Goal: Task Accomplishment & Management: Complete application form

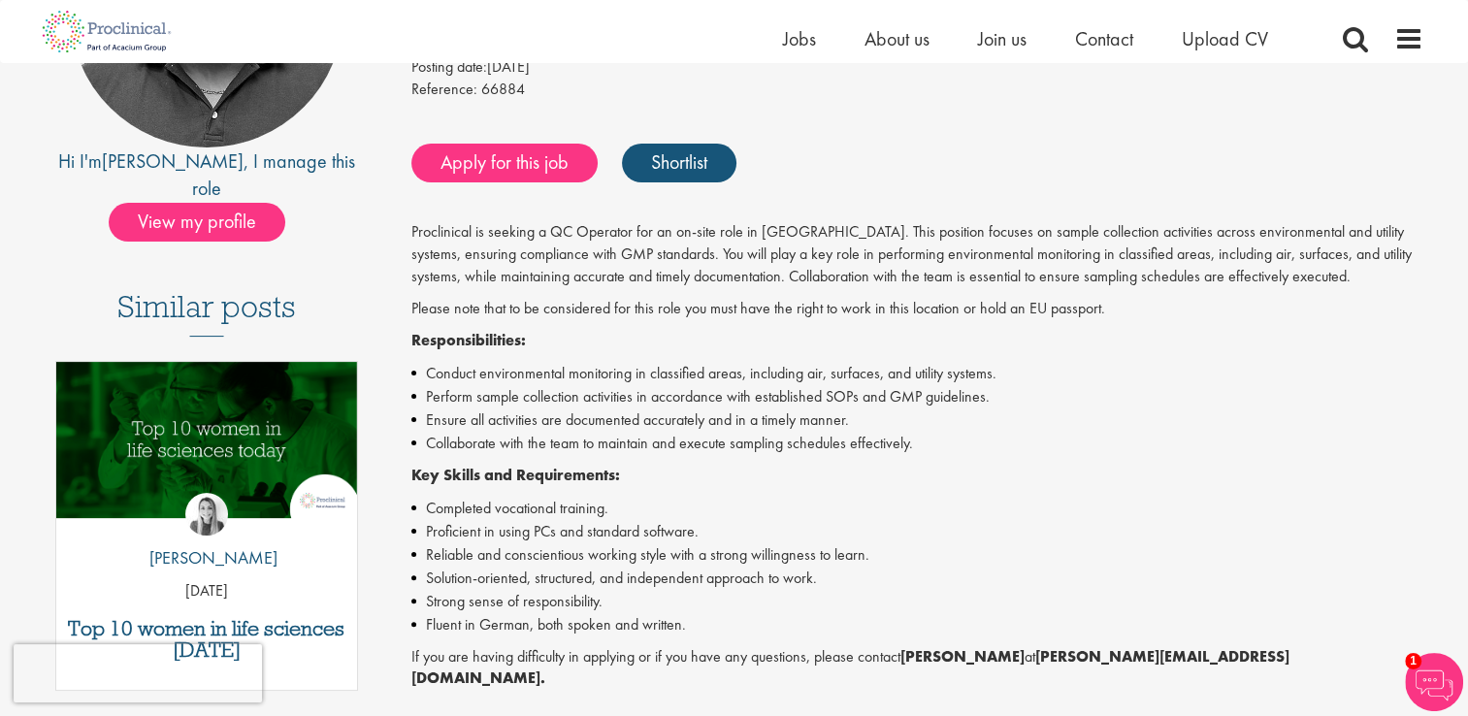
scroll to position [388, 0]
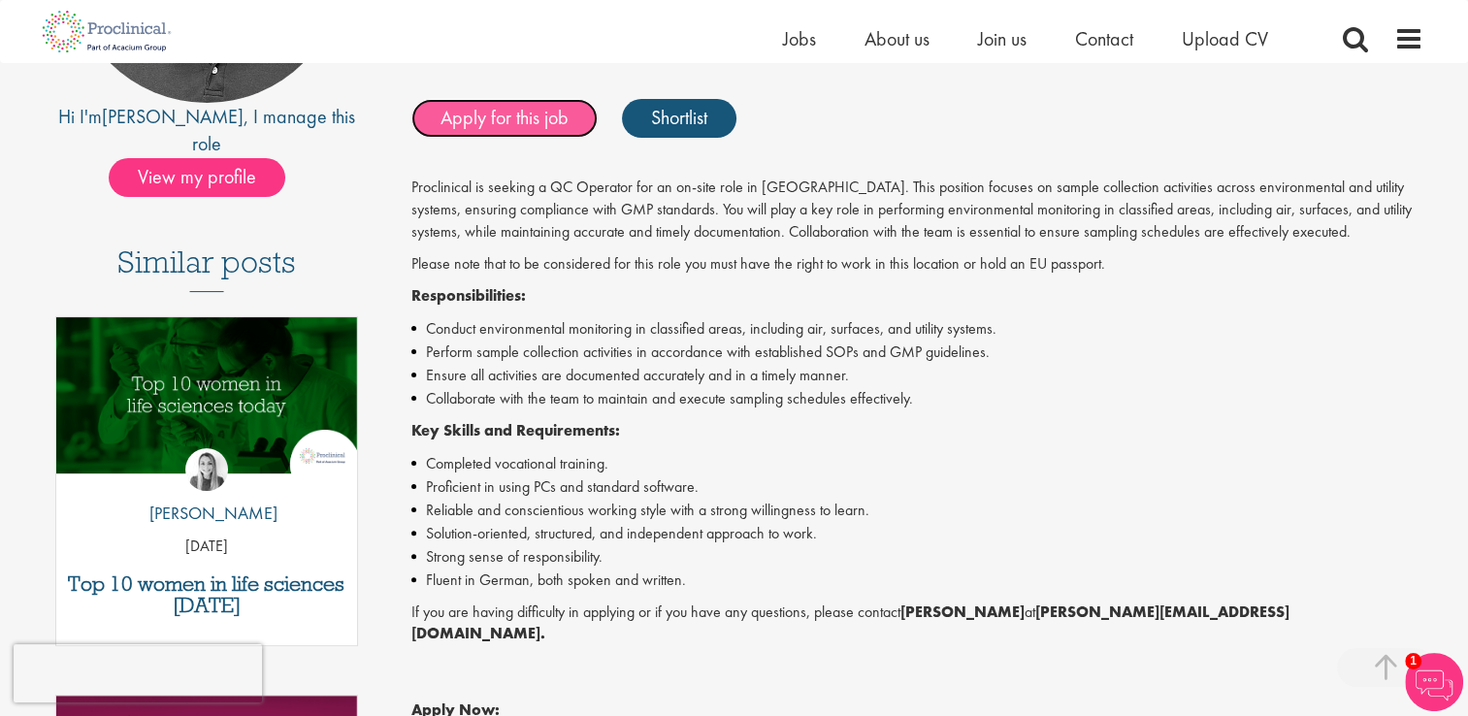
click at [504, 119] on link "Apply for this job" at bounding box center [504, 118] width 186 height 39
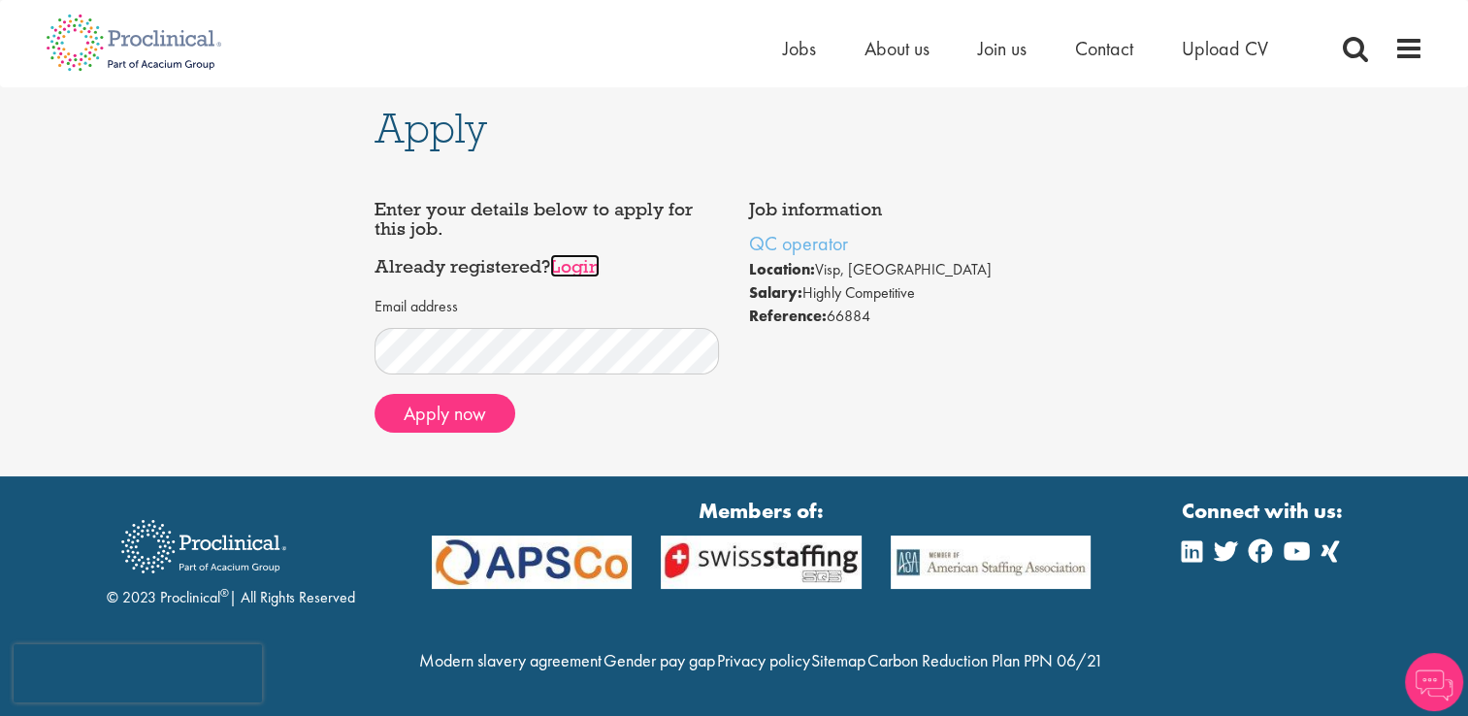
click at [582, 262] on link "Login" at bounding box center [574, 265] width 49 height 23
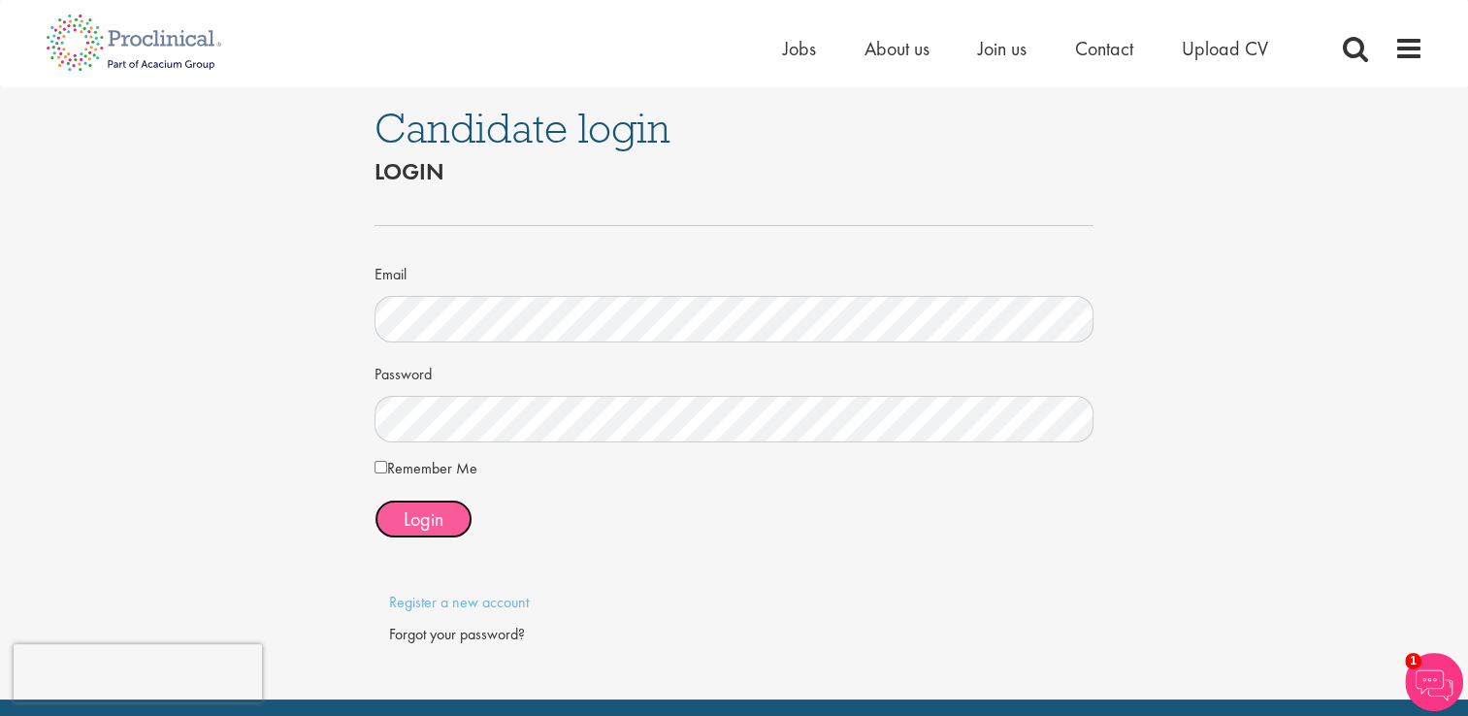
click at [433, 513] on span "Login" at bounding box center [424, 518] width 40 height 25
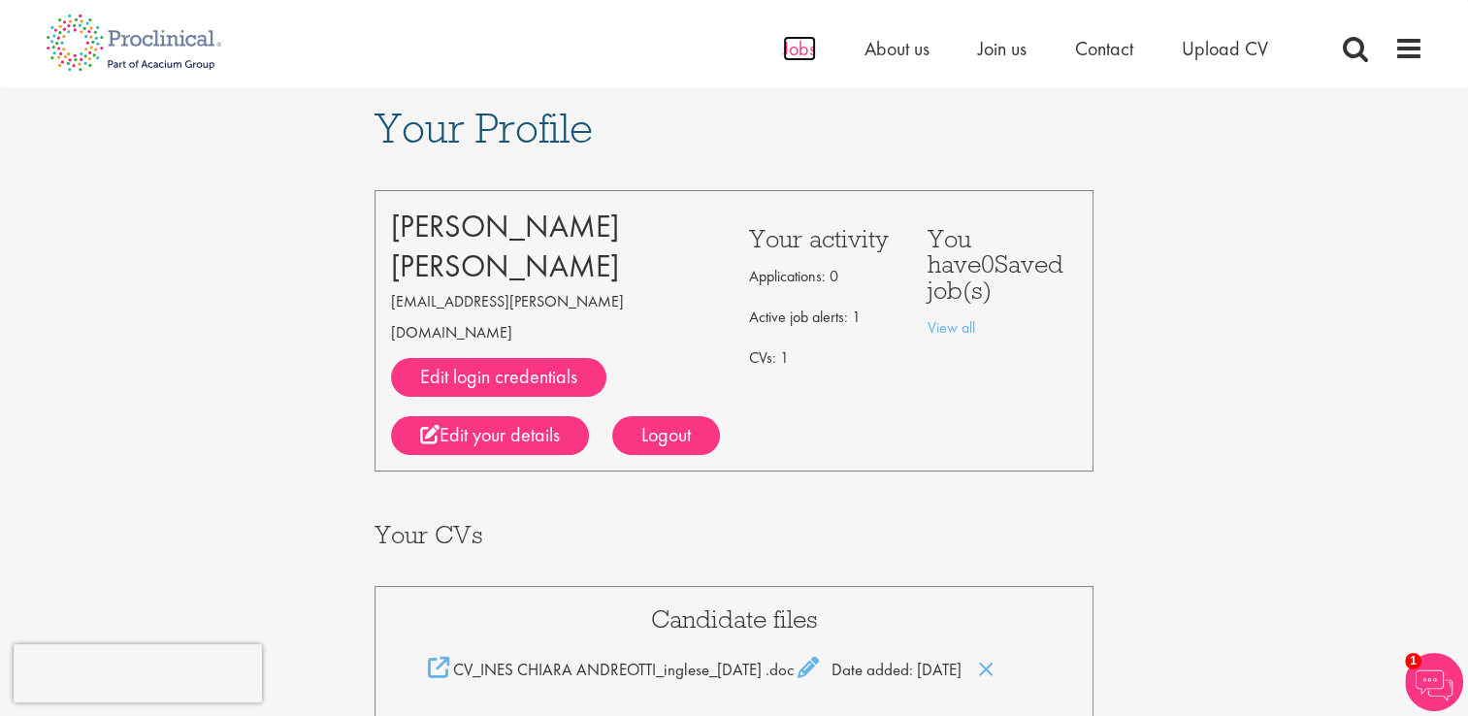
click at [802, 55] on span "Jobs" at bounding box center [799, 48] width 33 height 25
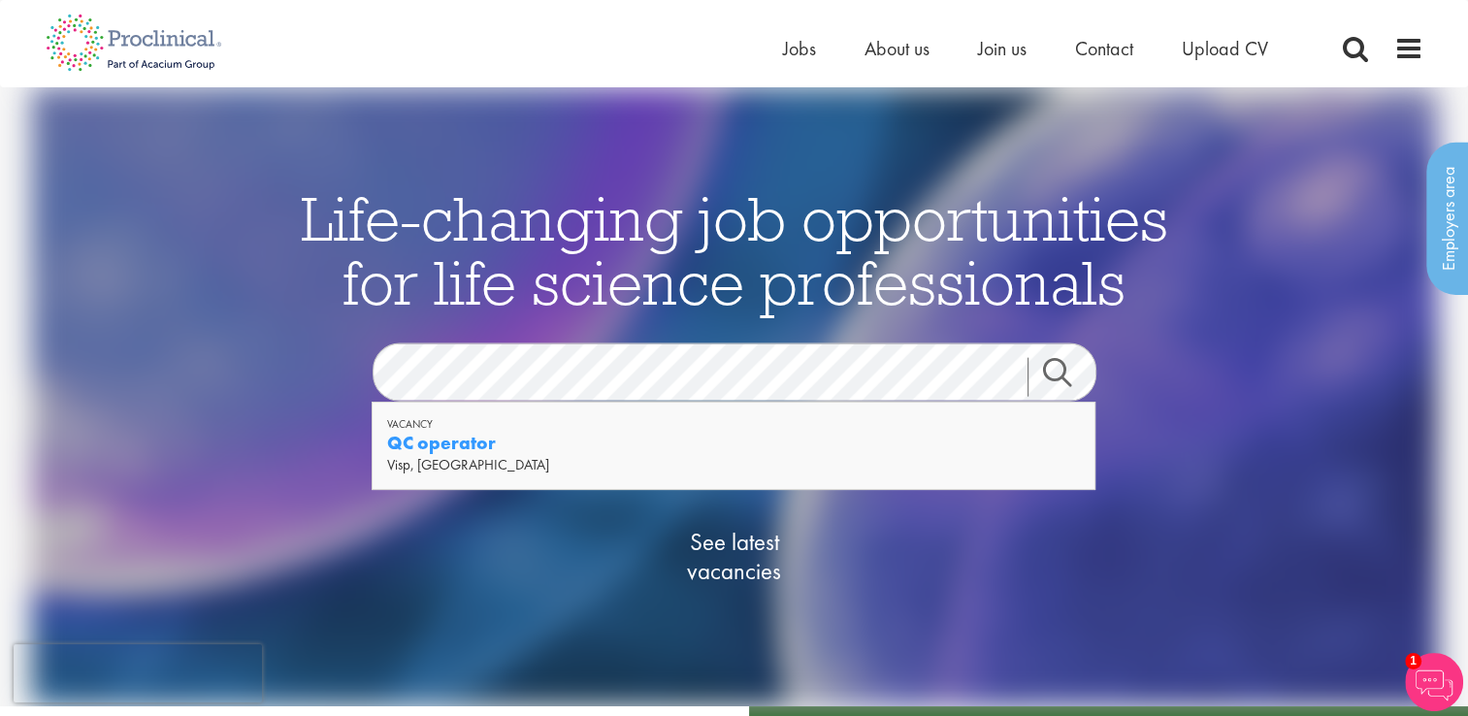
click at [433, 442] on strong "QC operator" at bounding box center [441, 443] width 109 height 24
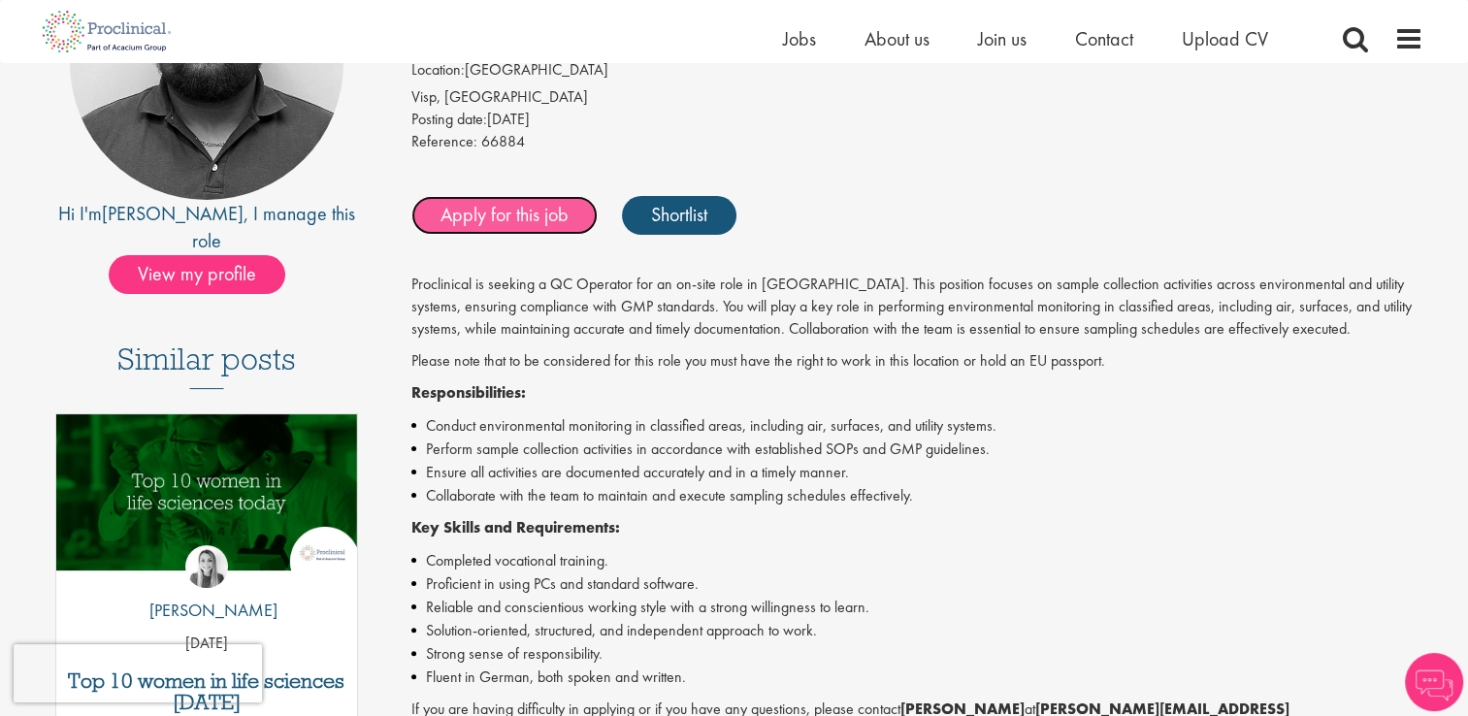
click at [482, 217] on link "Apply for this job" at bounding box center [504, 215] width 186 height 39
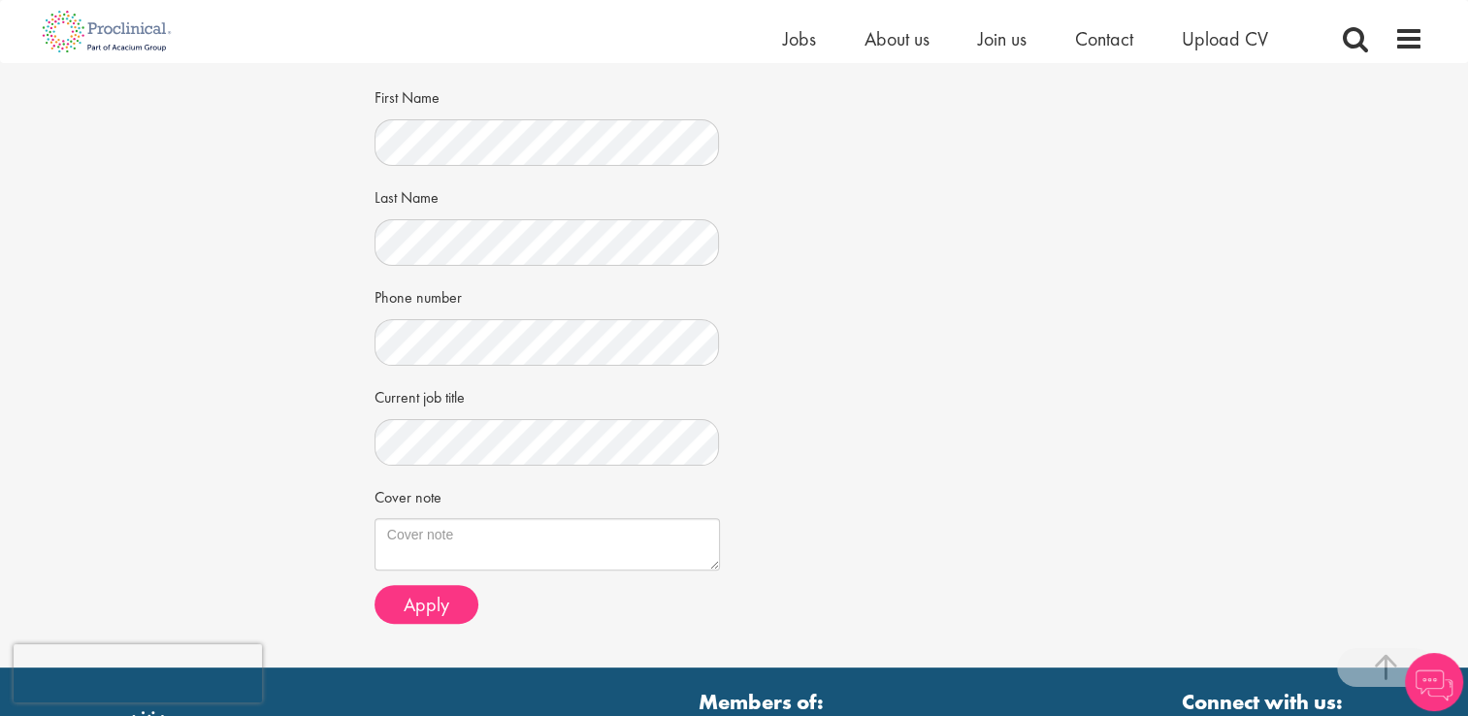
scroll to position [652, 0]
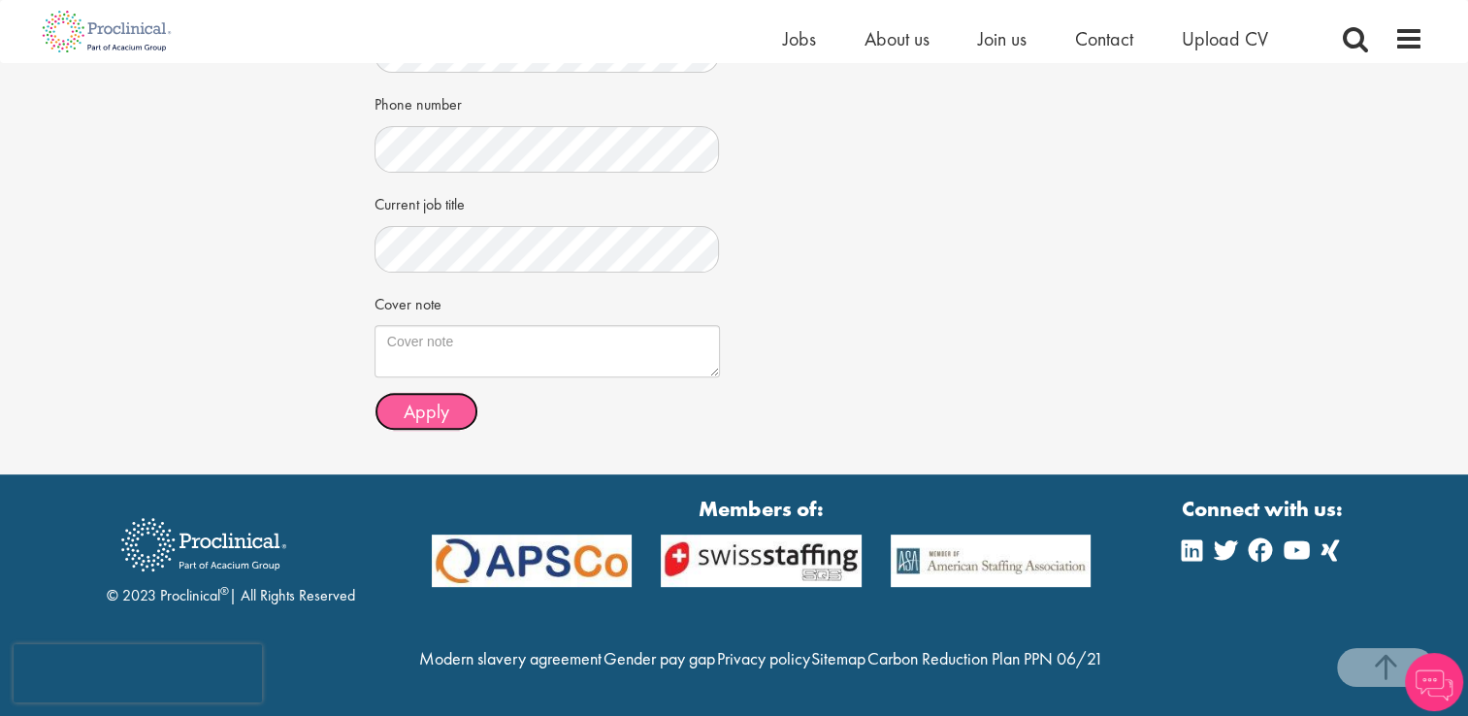
click at [429, 399] on span "Apply" at bounding box center [427, 411] width 46 height 25
click at [444, 399] on span "Apply" at bounding box center [427, 411] width 46 height 25
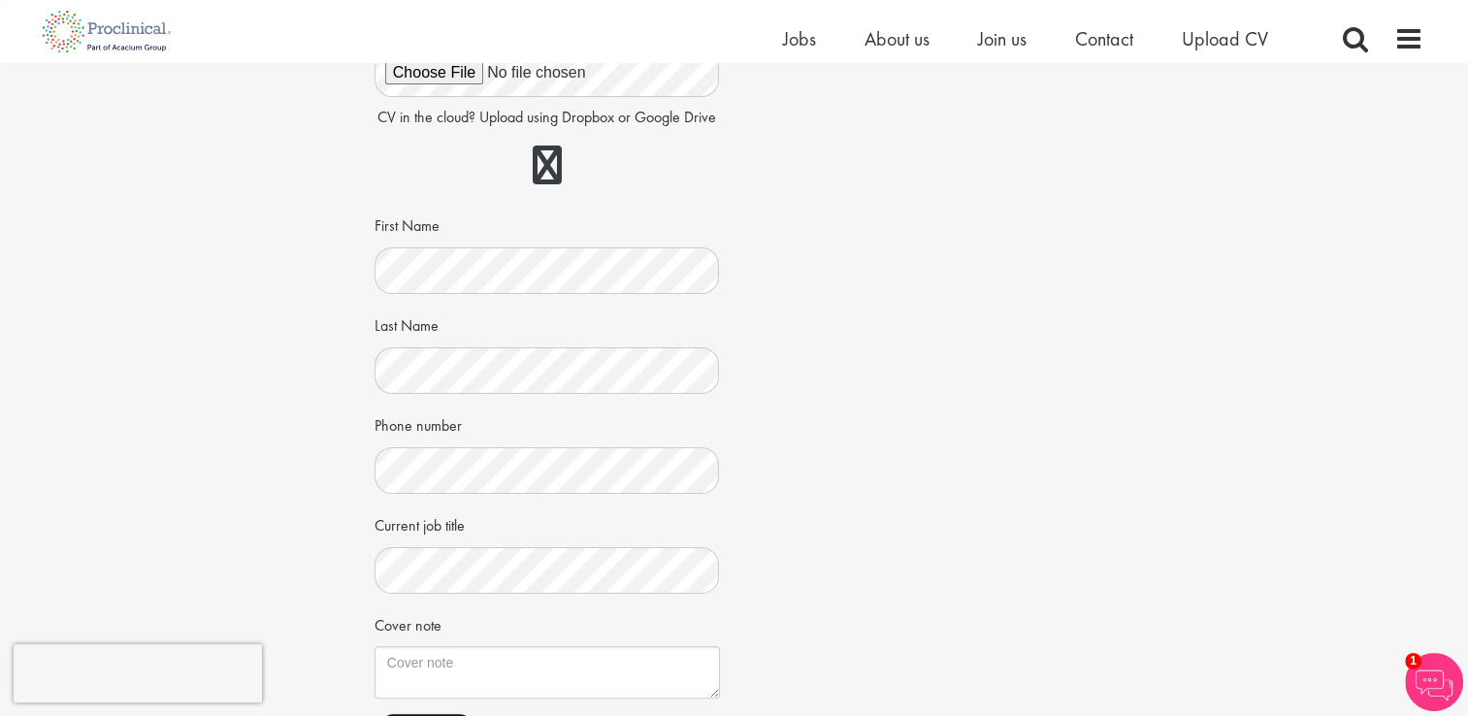
scroll to position [0, 0]
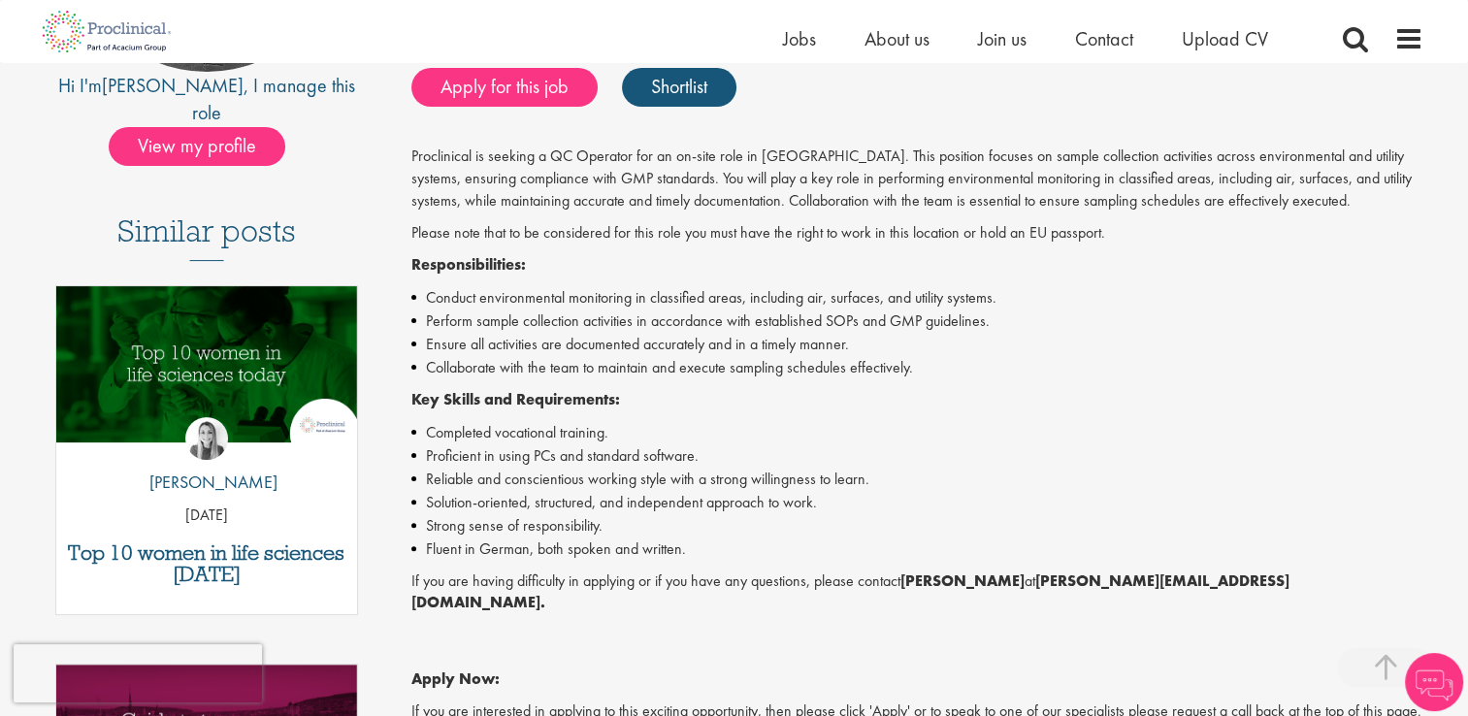
scroll to position [679, 0]
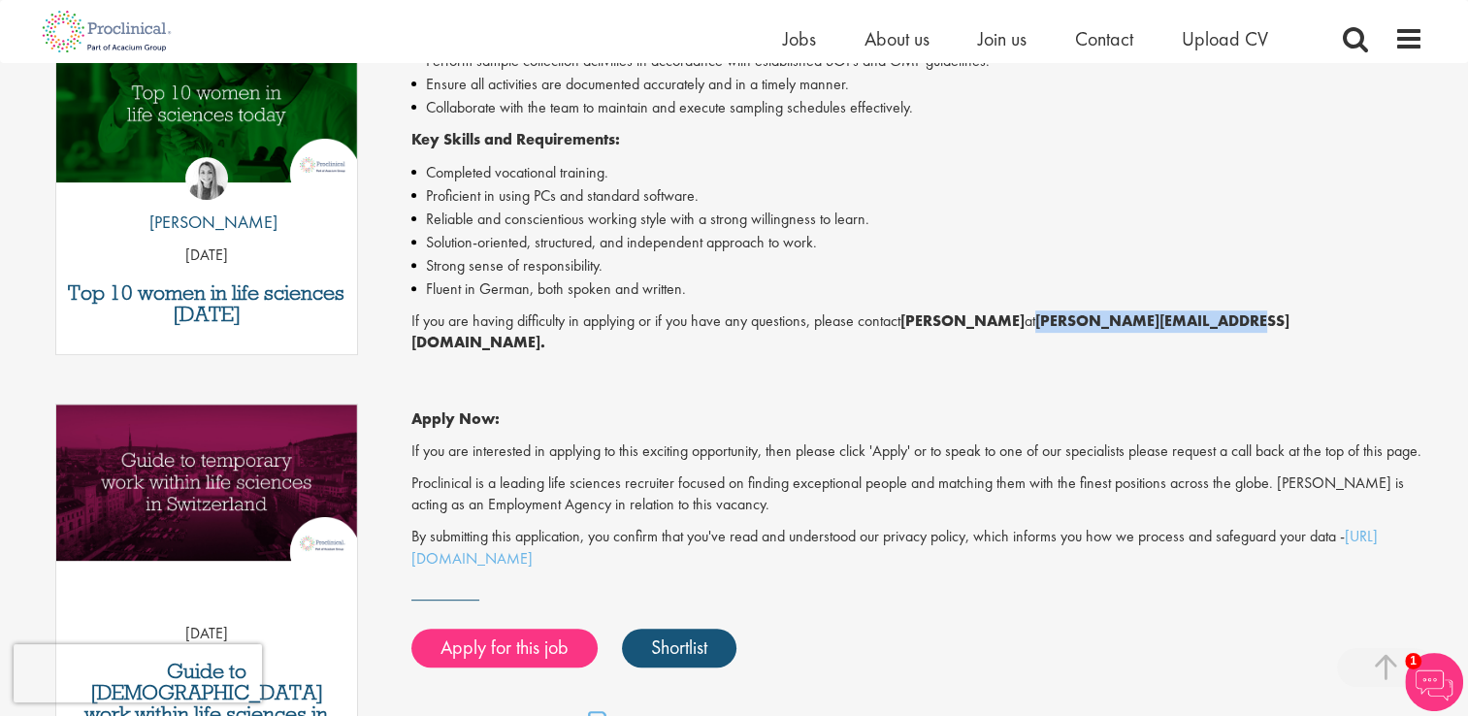
drag, startPoint x: 1038, startPoint y: 324, endPoint x: 1227, endPoint y: 325, distance: 189.2
click at [1227, 325] on strong "[PERSON_NAME][EMAIL_ADDRESS][DOMAIN_NAME]." at bounding box center [850, 331] width 878 height 43
copy strong "[PERSON_NAME][EMAIL_ADDRESS][DOMAIN_NAME]"
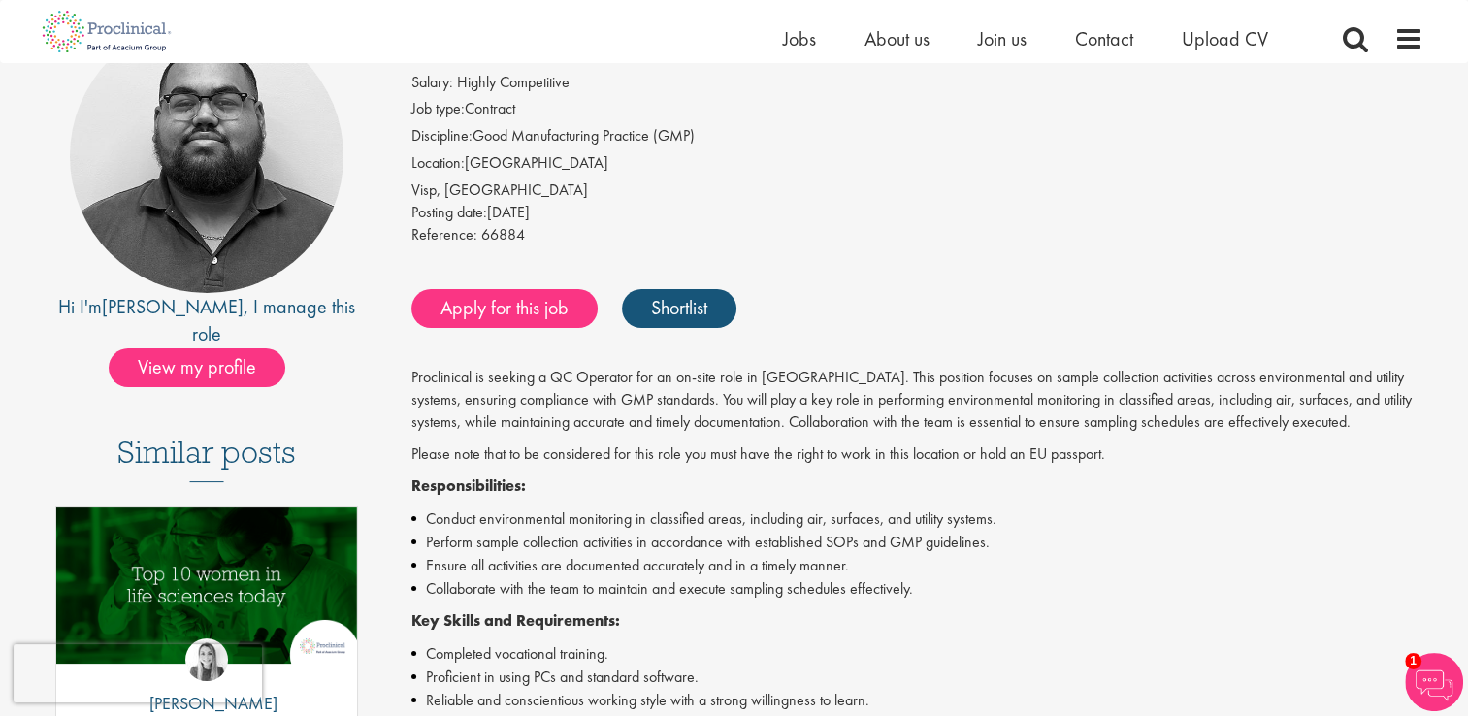
scroll to position [0, 0]
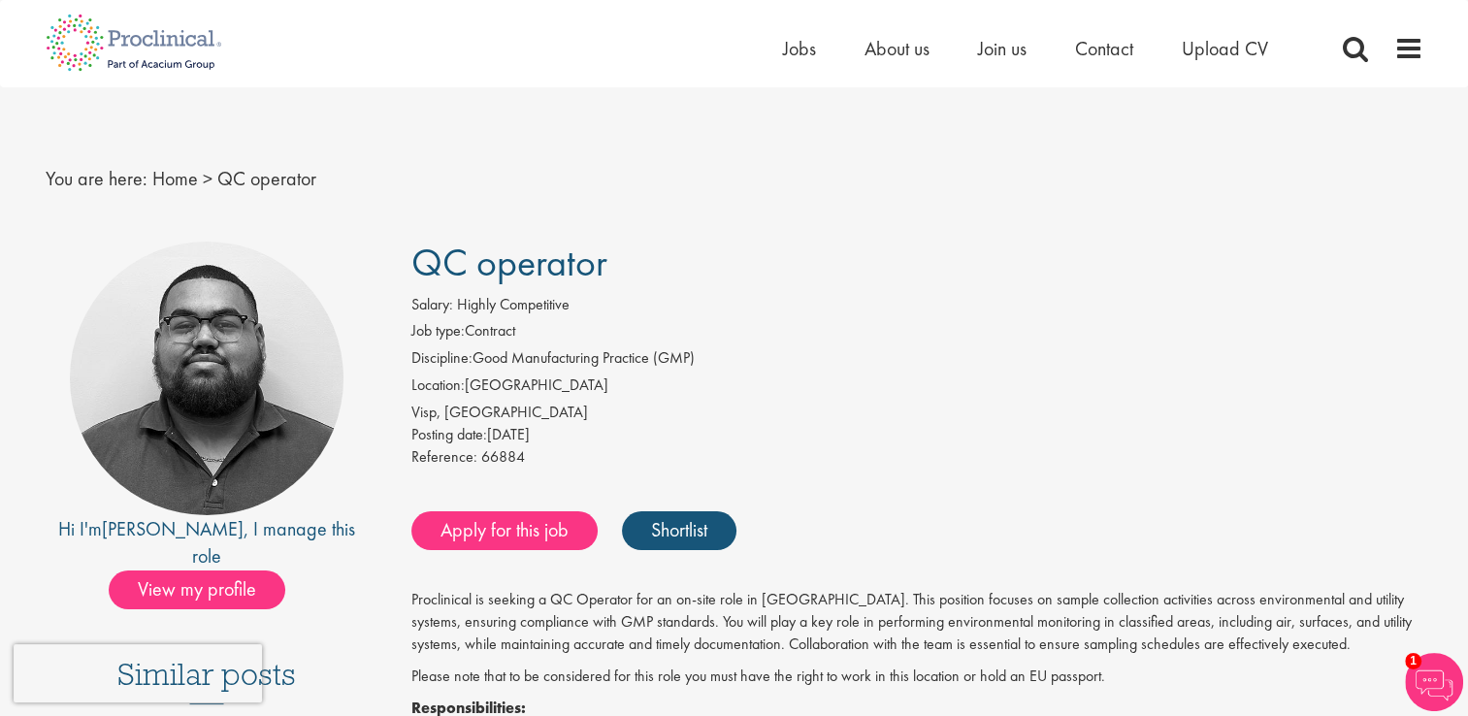
drag, startPoint x: 609, startPoint y: 260, endPoint x: 407, endPoint y: 259, distance: 201.8
copy span "QC operator"
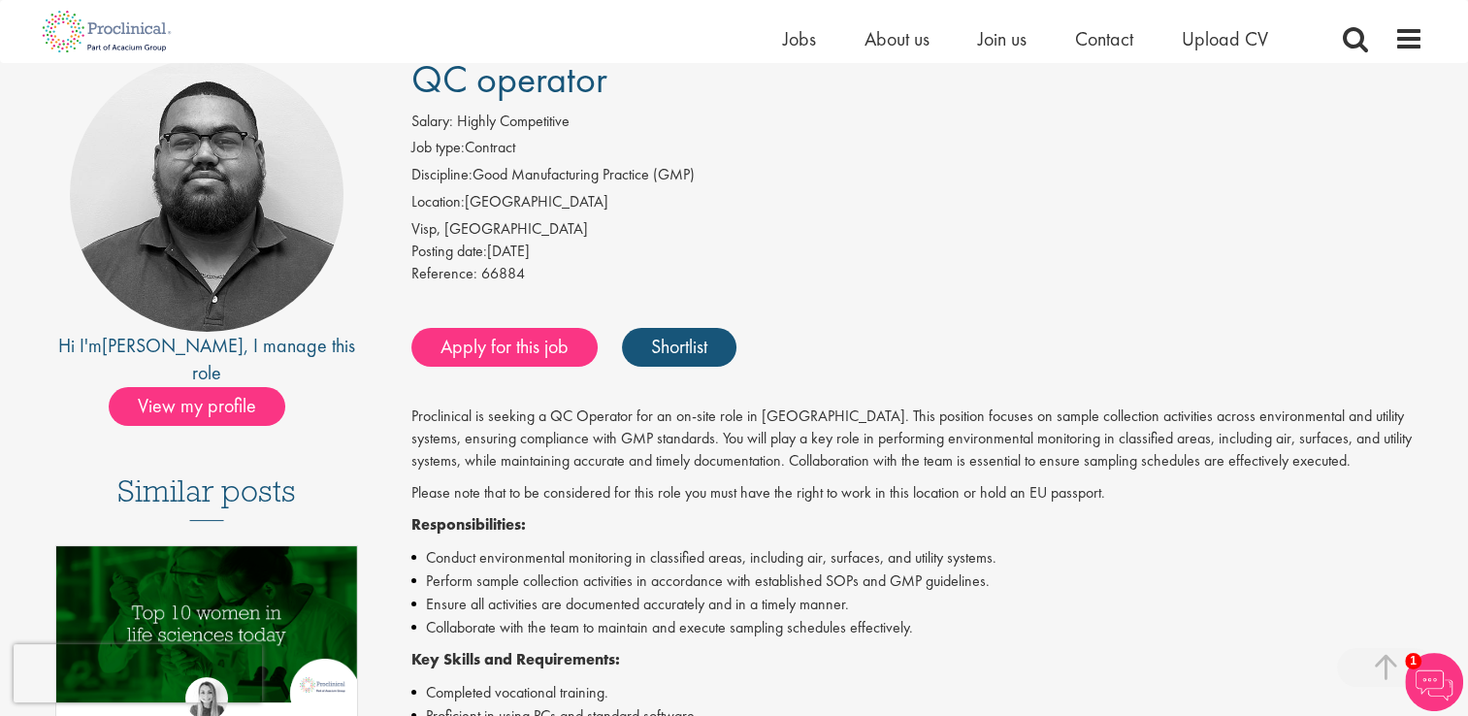
scroll to position [388, 0]
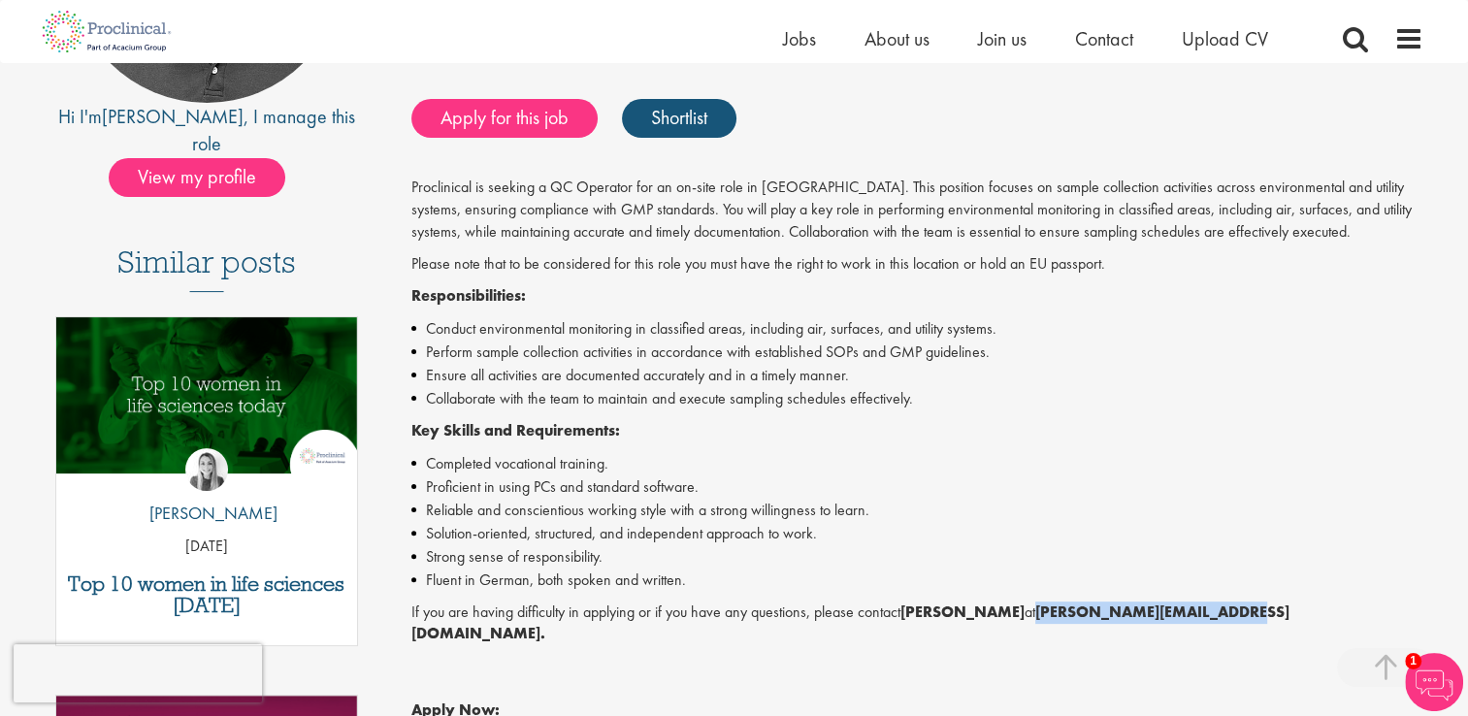
drag, startPoint x: 1225, startPoint y: 613, endPoint x: 1038, endPoint y: 617, distance: 187.3
click at [1038, 617] on strong "[PERSON_NAME][EMAIL_ADDRESS][DOMAIN_NAME]." at bounding box center [850, 622] width 878 height 43
copy strong "[PERSON_NAME][EMAIL_ADDRESS][DOMAIN_NAME]"
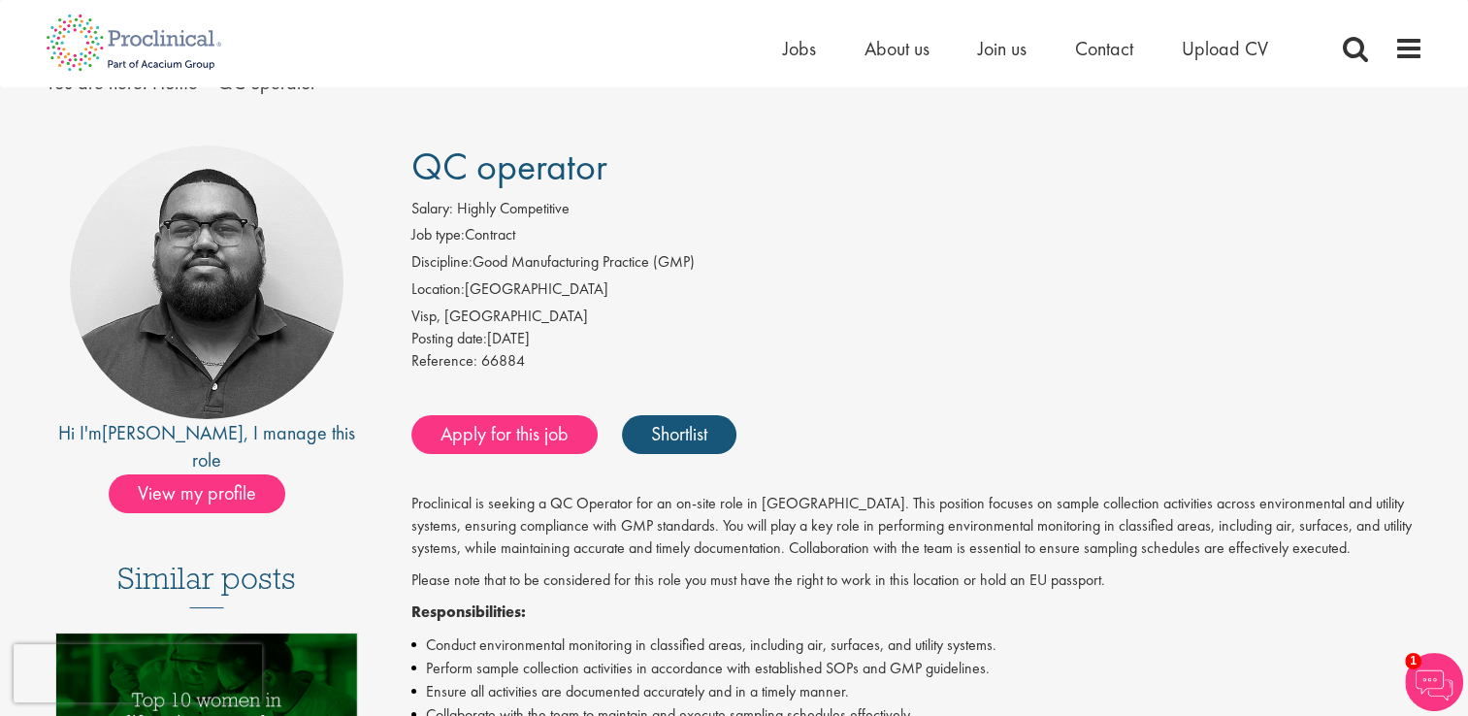
scroll to position [0, 0]
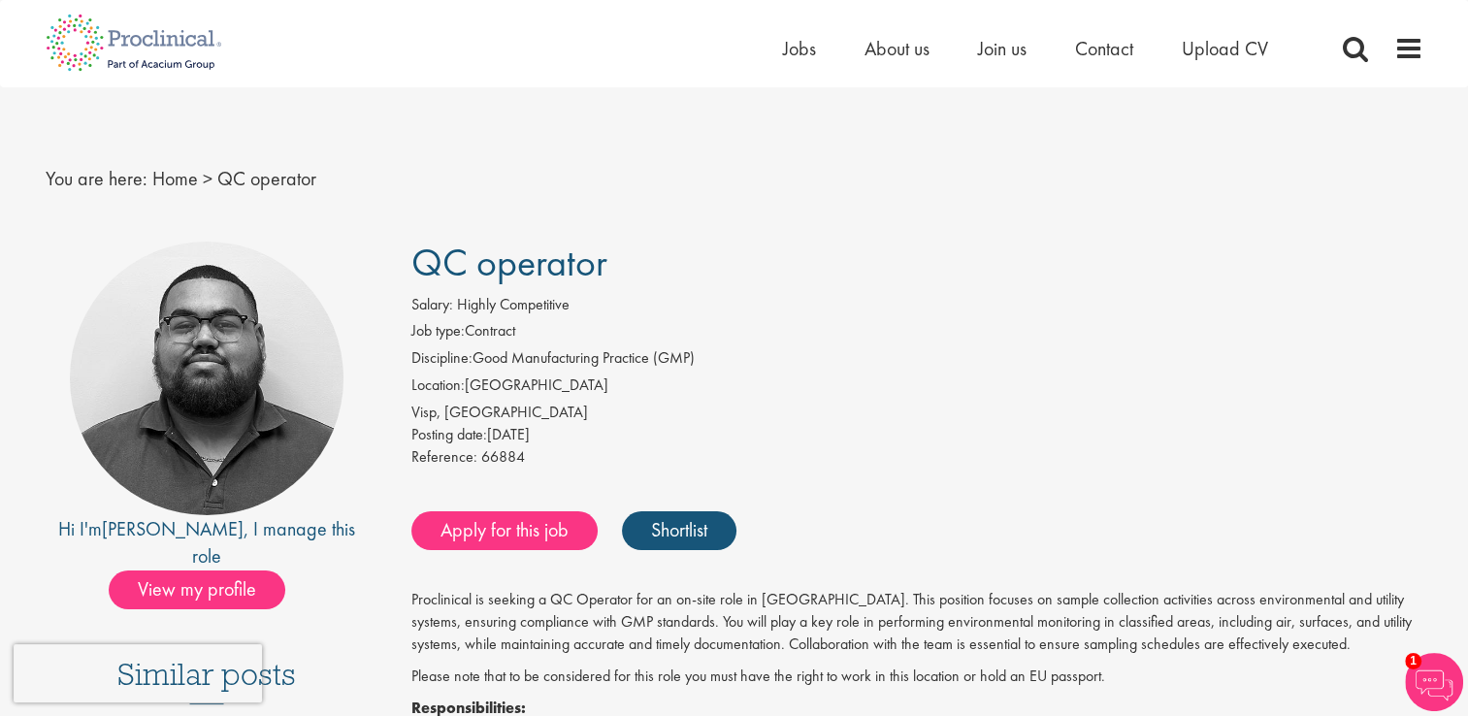
drag, startPoint x: 607, startPoint y: 264, endPoint x: 404, endPoint y: 252, distance: 204.1
copy span "QC operator"
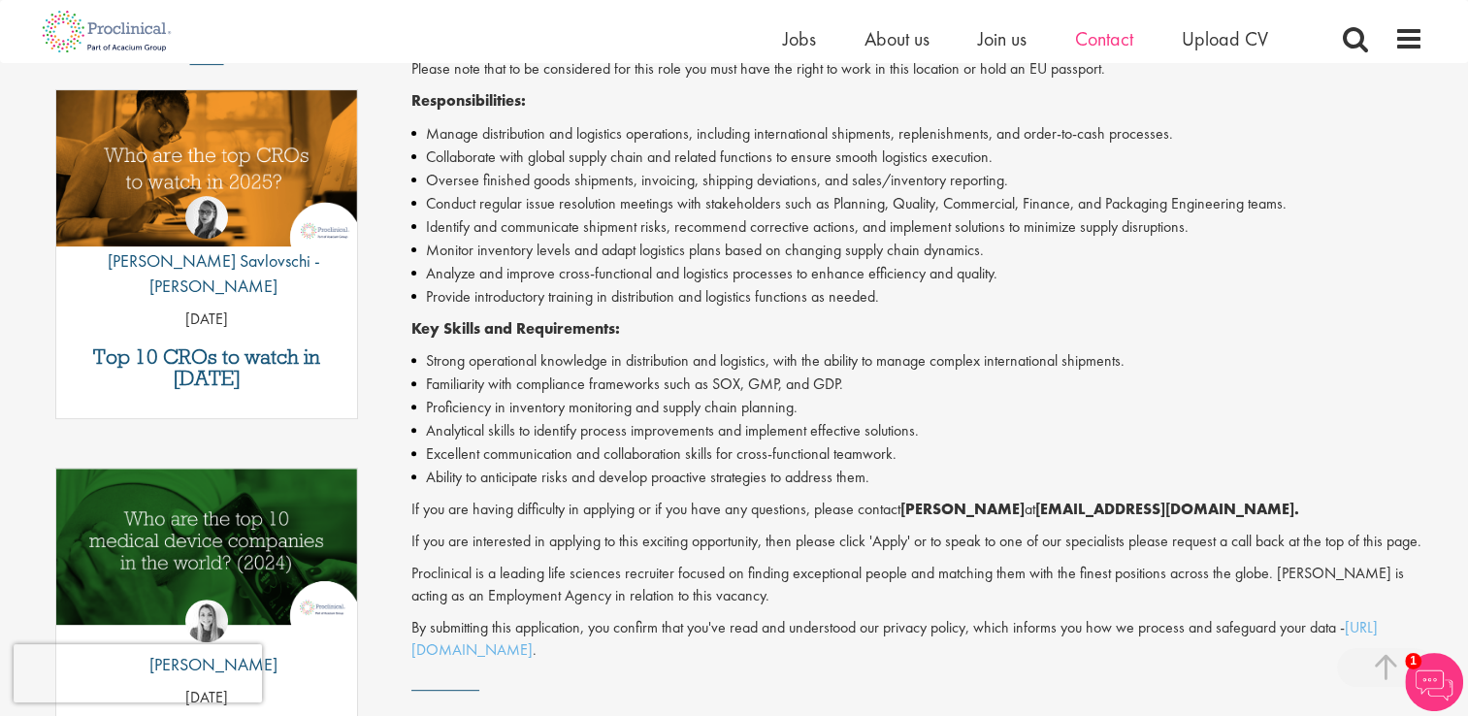
scroll to position [582, 0]
